Goal: Check status: Check status

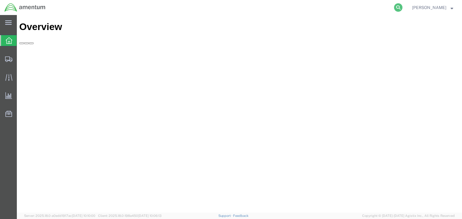
click at [402, 9] on icon at bounding box center [398, 7] width 8 height 8
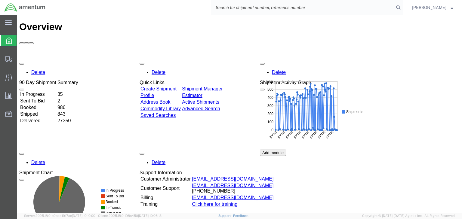
paste input "56729566"
type input "56729566"
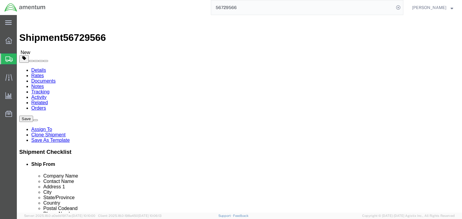
select select "49921"
select select
click icon
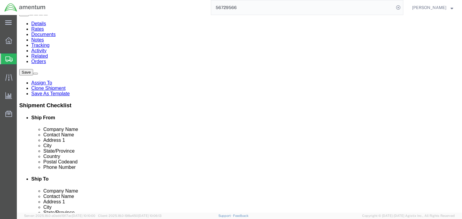
scroll to position [54, 0]
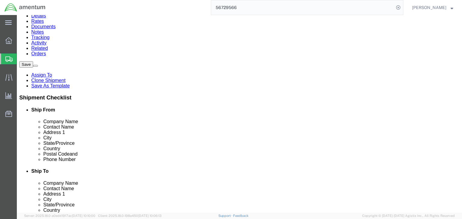
click dd "1.00 Each"
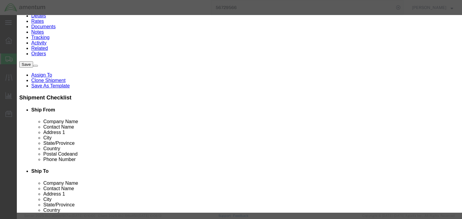
drag, startPoint x: 160, startPoint y: 108, endPoint x: 72, endPoint y: 107, distance: 87.8
click div "SKU 355A13-0520-0303"
click button "Close"
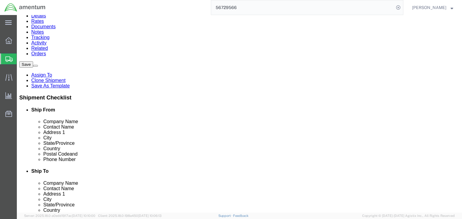
click icon
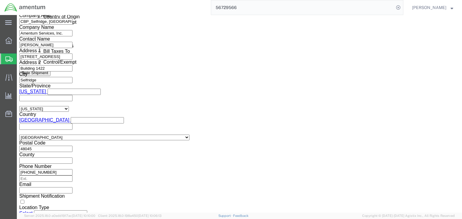
scroll to position [467, 0]
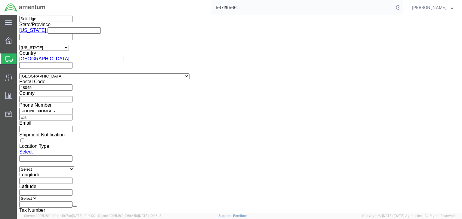
click select "Select ATF BIS DEA EPA FDA FTR ITAR OFAC Other (OPA)"
select select "FTR"
click select "Select ATF BIS DEA EPA FDA FTR ITAR OFAC Other (OPA)"
click select "Select 30.2(d)(2) 30.36 30.37(a) 30.37(f) 30.37(g) 30.37(h) 30.37(i) 30.37(j) 3…"
select select "30.36"
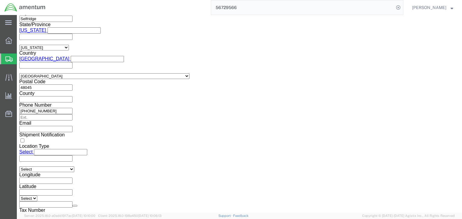
click select "Select 30.2(d)(2) 30.36 30.37(a) 30.37(f) 30.37(g) 30.37(h) 30.37(i) 30.37(j) 3…"
drag, startPoint x: 241, startPoint y: 71, endPoint x: 241, endPoint y: 75, distance: 4.0
click select "Select AES-Direct EEI Carrier File EEI EEI Exempt"
select select "EXEM"
click select "Select AES-Direct EEI Carrier File EEI EEI Exempt"
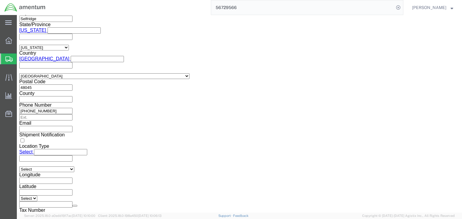
click icon
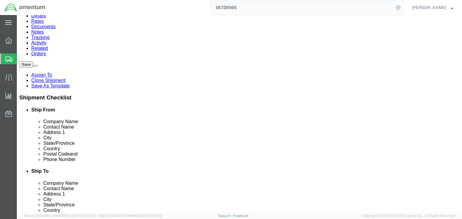
click icon
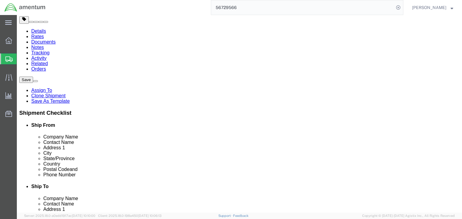
scroll to position [34, 0]
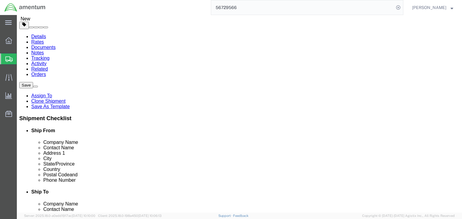
click at [6, 58] on icon at bounding box center [8, 59] width 7 height 5
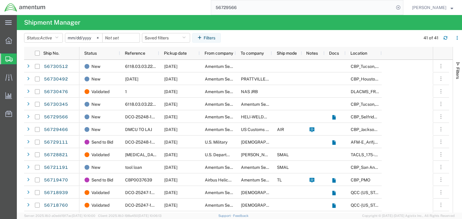
click at [235, 8] on input "56729566" at bounding box center [302, 7] width 183 height 14
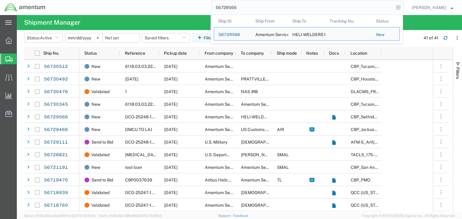
click at [235, 8] on input "56729566" at bounding box center [302, 7] width 183 height 14
paste input "466"
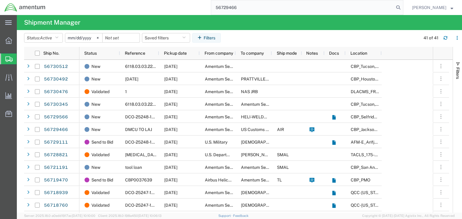
type input "56729466"
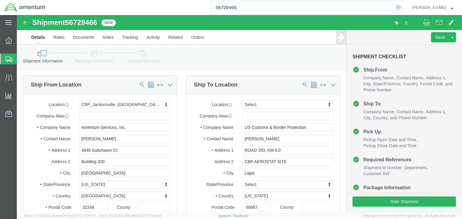
select select "49917"
select select
click icon
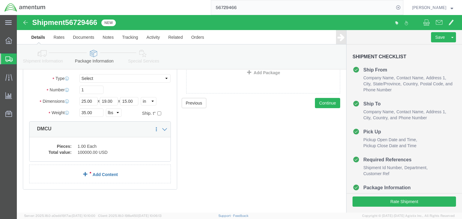
scroll to position [54, 0]
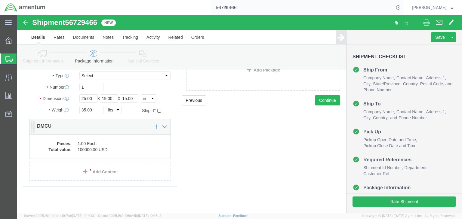
click dd "100000.00 USD"
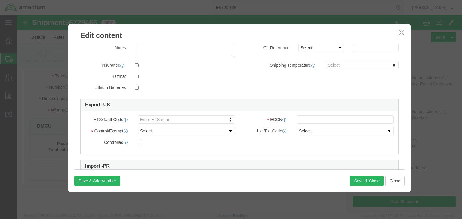
scroll to position [158, 0]
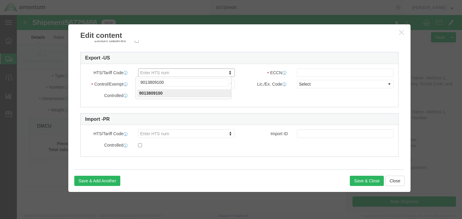
type input "9013809100"
click input "text"
paste input "XII(e)"
type input "XII(e)"
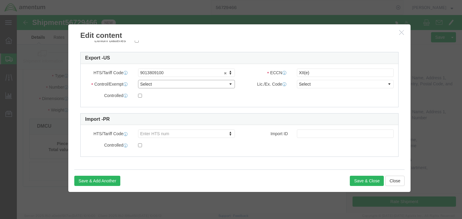
click select "Select ATF BIS DEA EPA FDA FTR ITAR OFAC Other (OPA)"
select select "ITAR"
click select "Select ATF BIS DEA EPA FDA FTR ITAR OFAC Other (OPA)"
click select "Select 123.11B 123.12 123.13 123.16B1 123.16B2 123.16B3 123.16B4 123.16B5 123.1…"
select select "123.12"
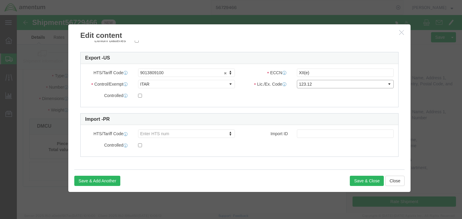
click select "Select 123.11B 123.12 123.13 123.16B1 123.16B2 123.16B3 123.16B4 123.16B5 123.1…"
click input "checkbox"
checkbox input "true"
click button "Save & Close"
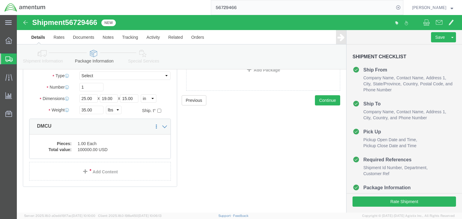
click icon
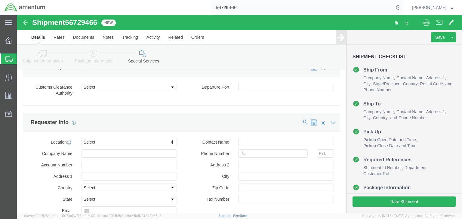
scroll to position [471, 0]
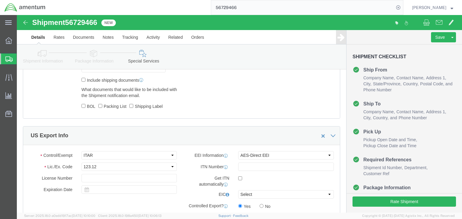
click icon
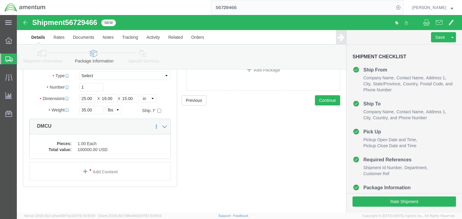
click link "Shipment Information"
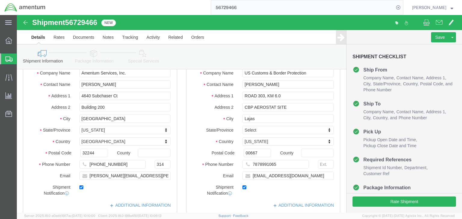
scroll to position [355, 0]
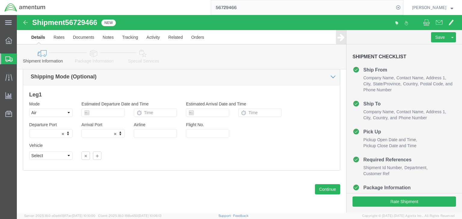
click at [11, 58] on icon at bounding box center [8, 59] width 7 height 5
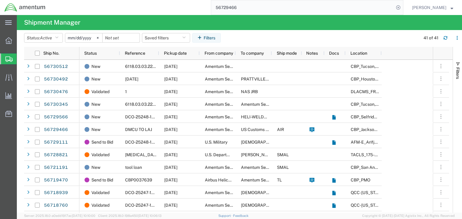
click at [239, 6] on input "56729466" at bounding box center [302, 7] width 183 height 14
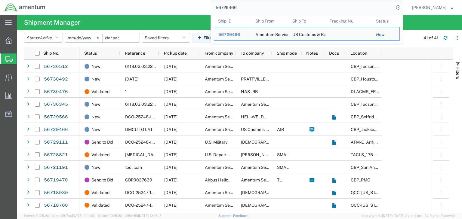
click at [238, 6] on input "56729466" at bounding box center [302, 7] width 183 height 14
paste input "30345"
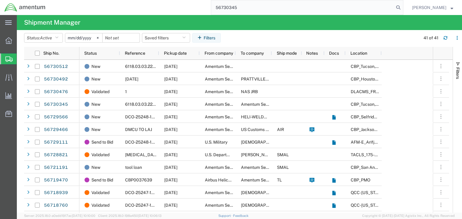
type input "56730345"
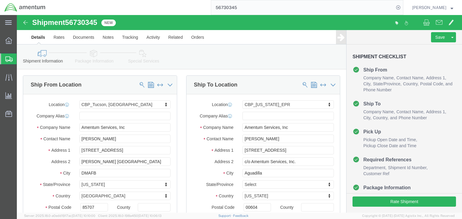
click icon
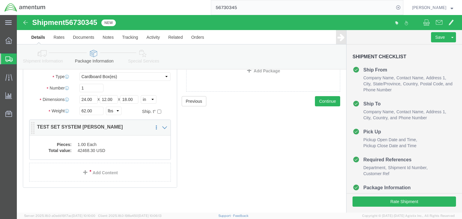
scroll to position [54, 0]
click dd "1.00 Each"
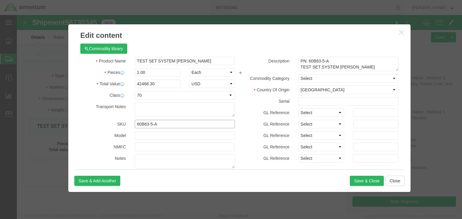
drag, startPoint x: 148, startPoint y: 109, endPoint x: 89, endPoint y: 102, distance: 59.3
click div "Product Name TEST SET SYSTEM [PERSON_NAME] Pieces 1.00 Select Bag Barrels 100Bo…"
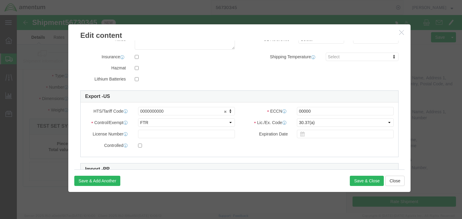
scroll to position [120, 0]
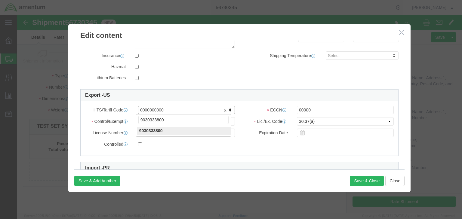
type input "9030333800"
click input "00000"
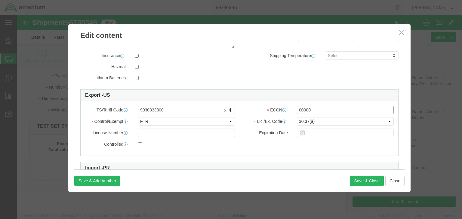
paste input "9B610.a"
type input "9B610.a"
click select "Select ATF BIS DEA EPA FDA FTR ITAR OFAC Other (OPA)"
select select "BIS"
click select "Select ATF BIS DEA EPA FDA FTR ITAR OFAC Other (OPA)"
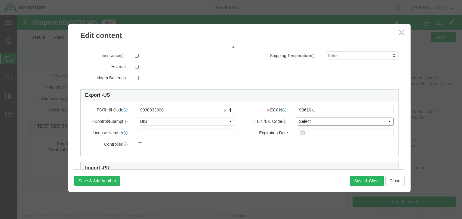
click select "Select AGR-Agricultural APP-Computers APR-Additional Permissive Exports AVS-Air…"
select select "GOV"
click select "Select AGR-Agricultural APP-Computers APR-Additional Permissive Exports AVS-Air…"
click input "checkbox"
checkbox input "true"
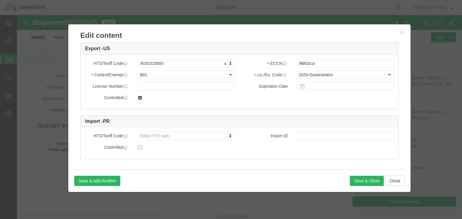
scroll to position [167, 0]
click button "Save & Close"
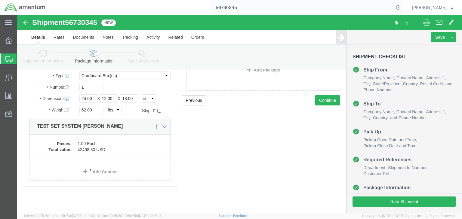
click icon
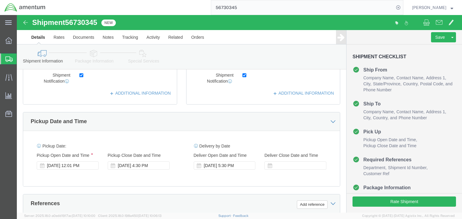
scroll to position [22, 0]
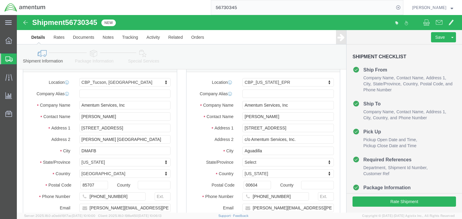
click icon
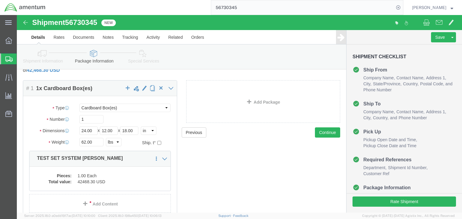
click icon
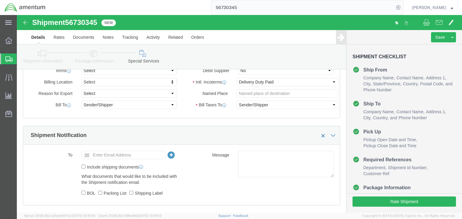
scroll to position [433, 0]
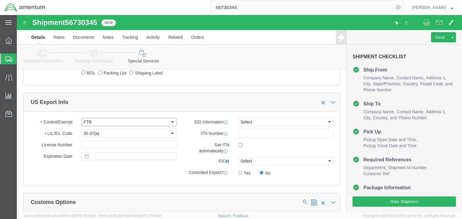
click select "Select ATF BIS DEA EPA FDA FTR ITAR OFAC Other (OPA)"
select select "BIS"
click select "Select ATF BIS DEA EPA FDA FTR ITAR OFAC Other (OPA)"
click select "Select AGR-Agricultural APP-Computers APR-Additional Permissive Exports AVS-Air…"
select select "GOV"
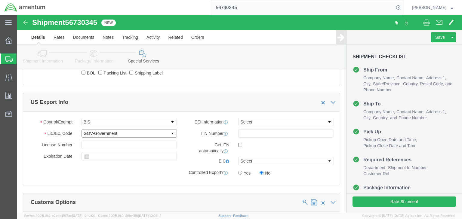
click select "Select AGR-Agricultural APP-Computers APR-Additional Permissive Exports AVS-Air…"
click select "Select AES-Direct EEI Carrier File EEI EEI Exempt"
select select "AESD"
click select "Select AES-Direct EEI Carrier File EEI EEI Exempt"
click input "Yes"
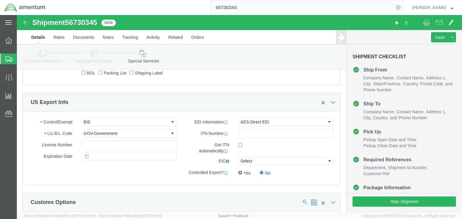
radio input "true"
click icon
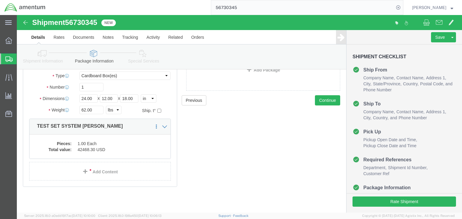
click icon
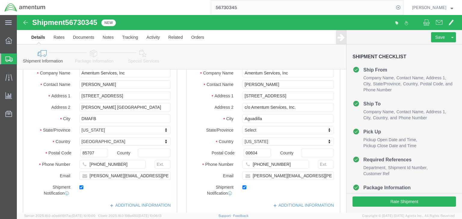
scroll to position [335, 0]
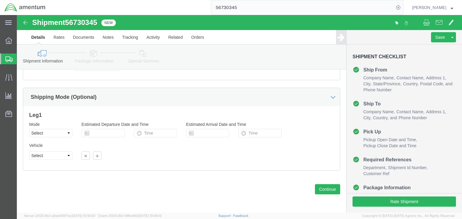
click at [9, 58] on icon at bounding box center [8, 59] width 7 height 5
